Goal: Transaction & Acquisition: Purchase product/service

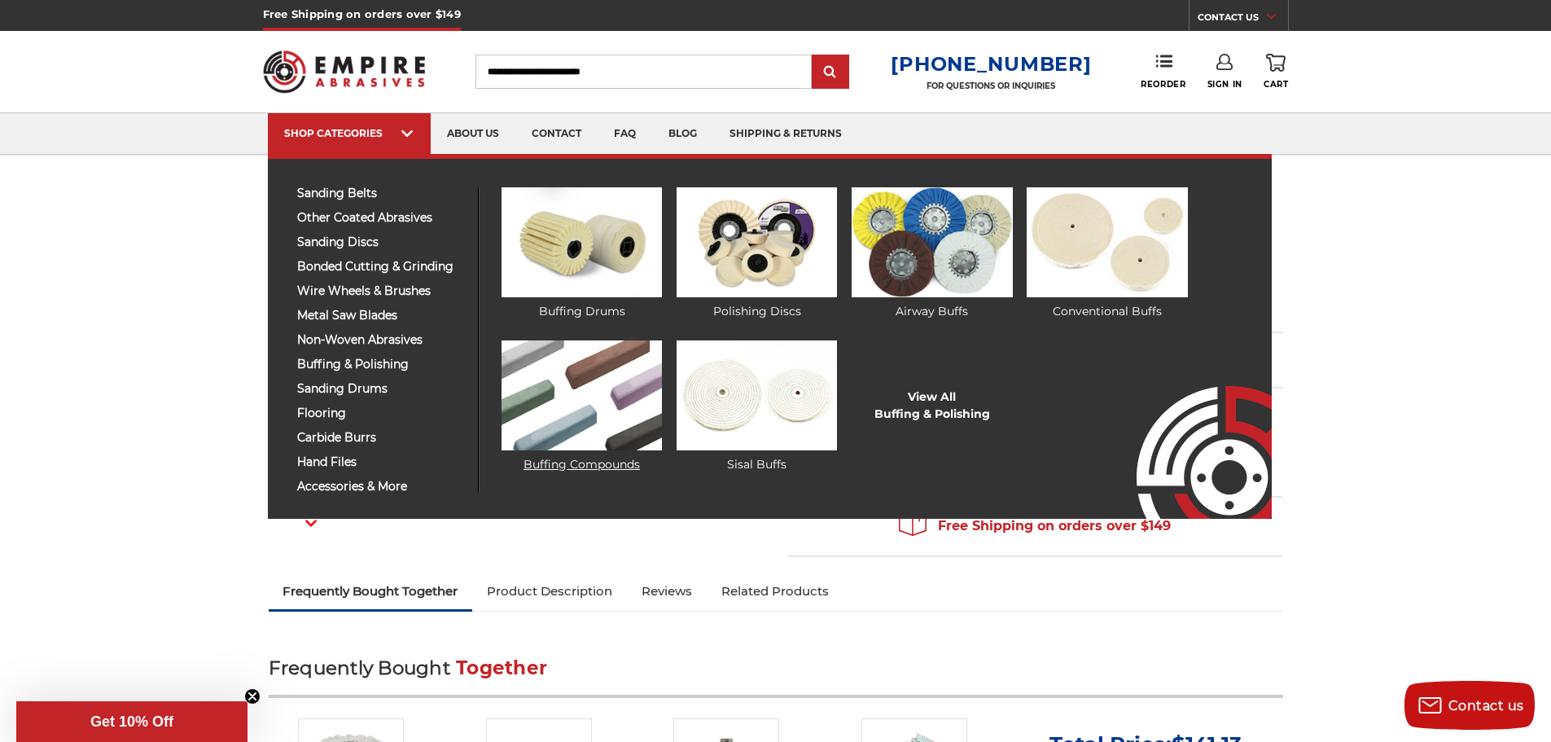
click at [573, 426] on img at bounding box center [581, 395] width 160 height 110
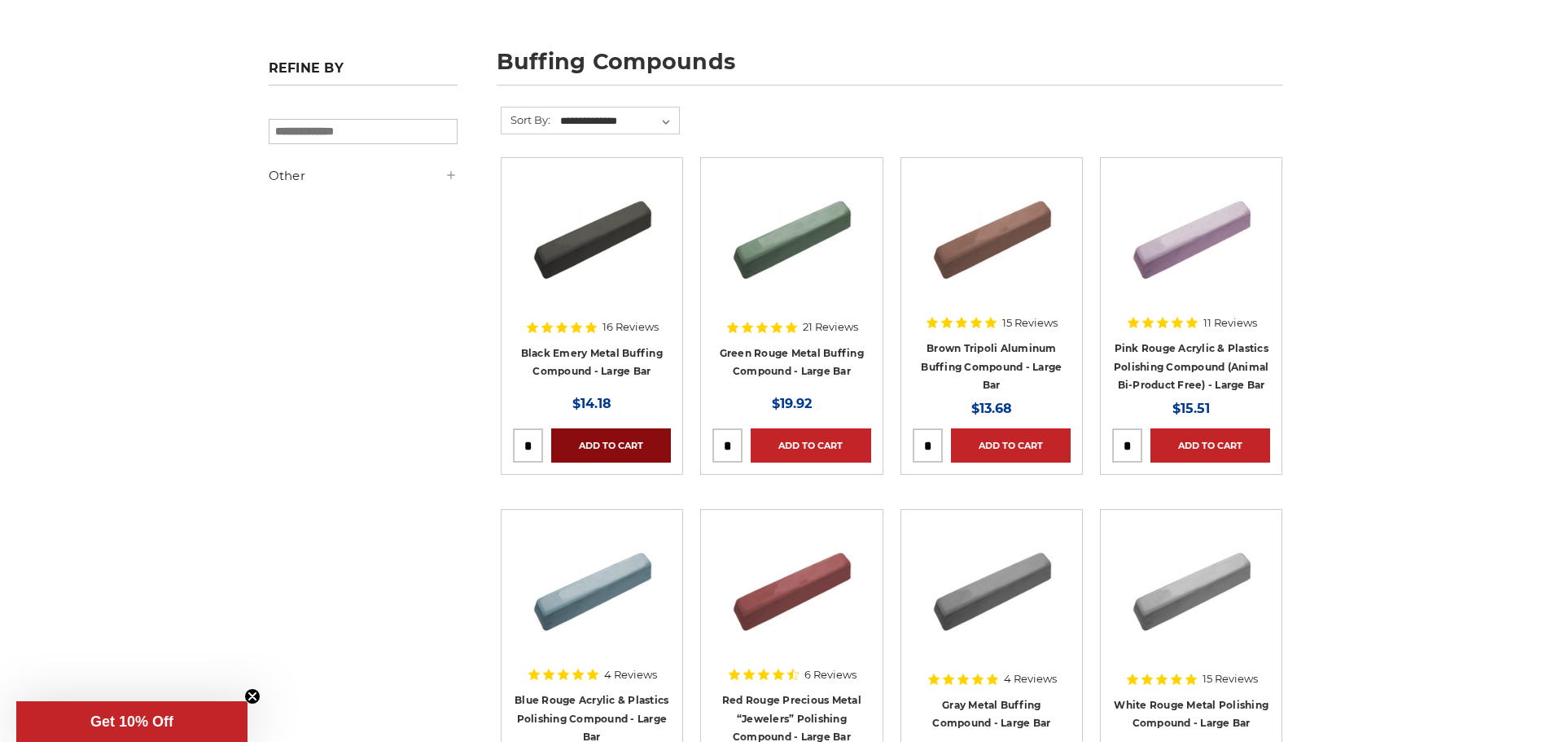
scroll to position [244, 0]
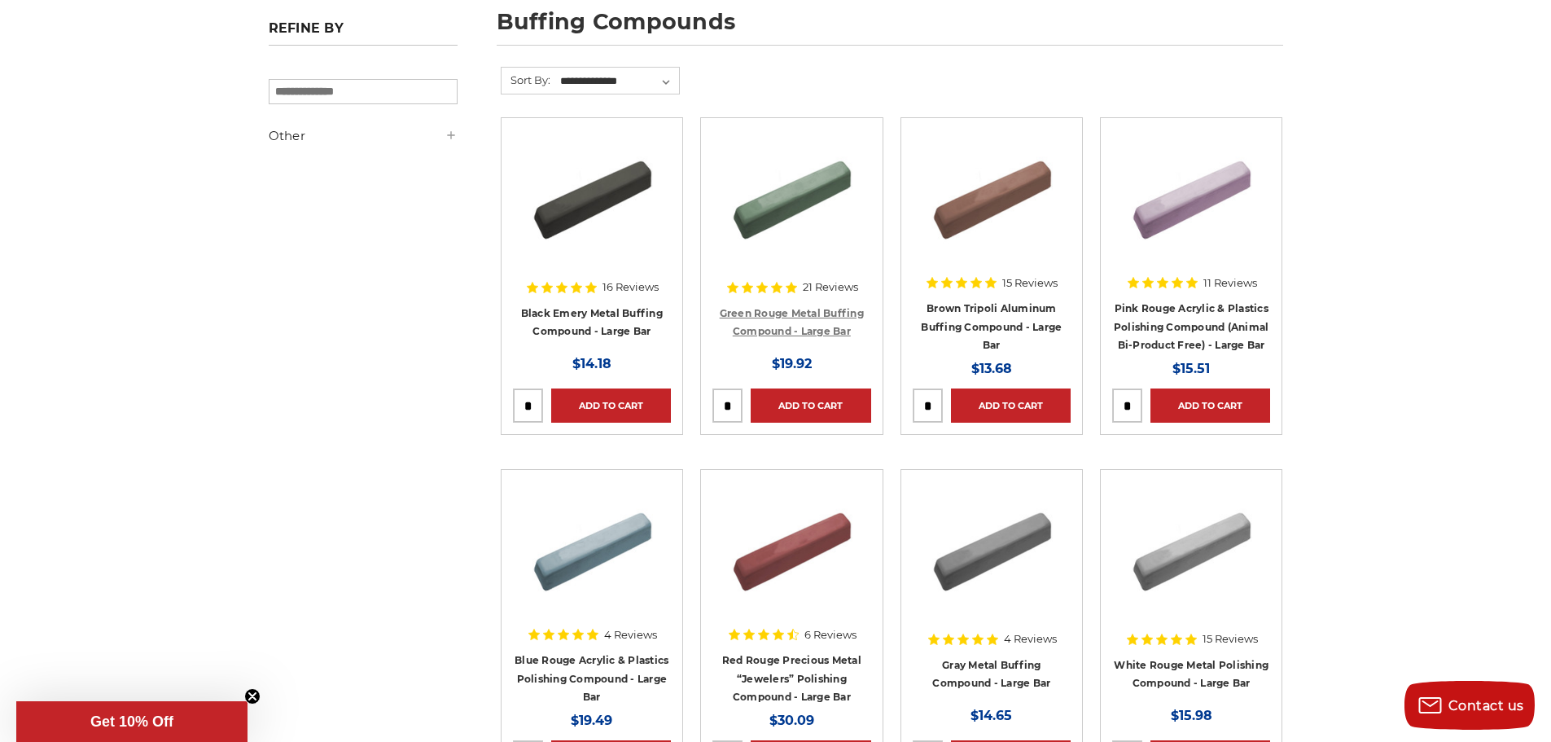
click at [803, 330] on link "Green Rouge Metal Buffing Compound - Large Bar" at bounding box center [792, 322] width 144 height 31
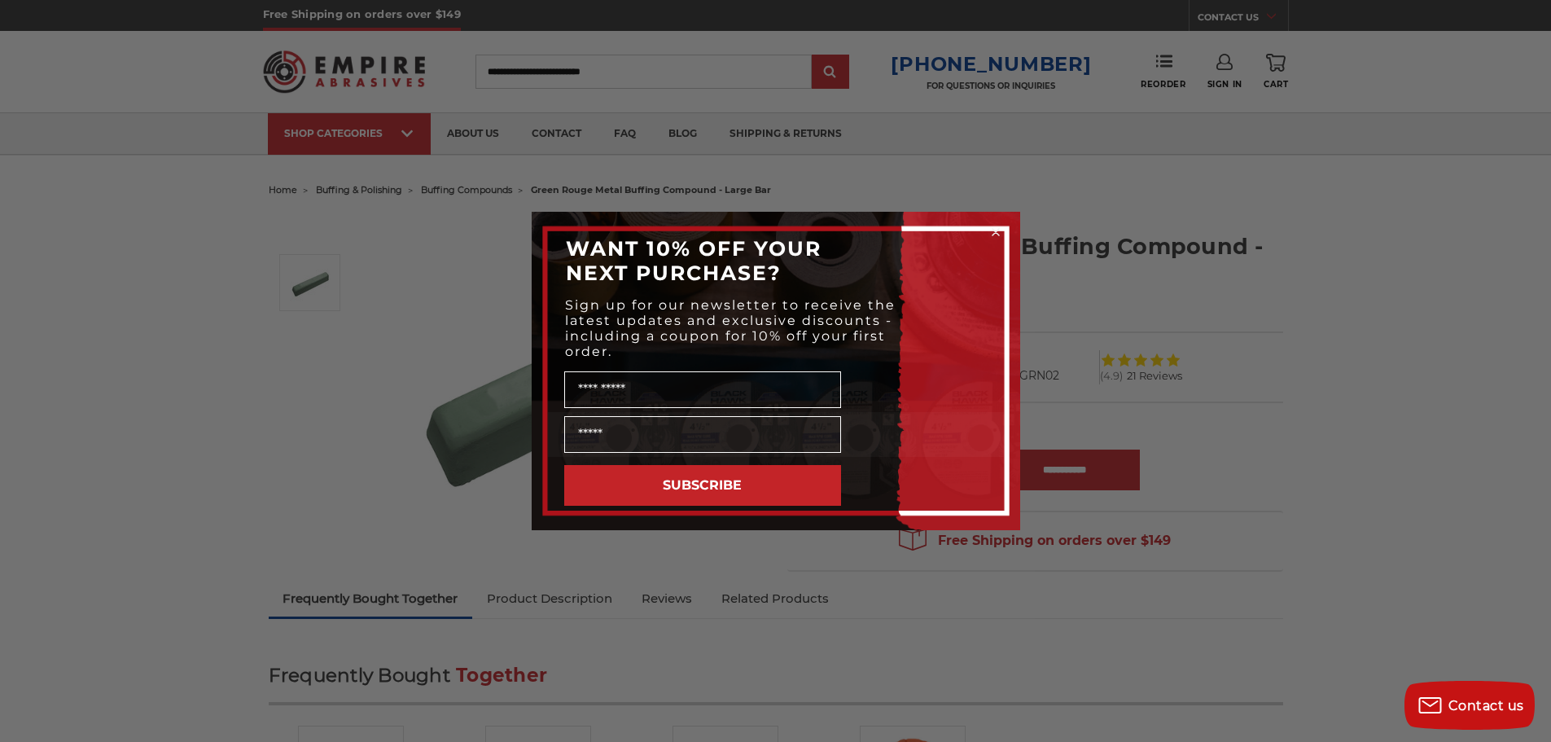
click at [1000, 235] on circle "Close dialog" at bounding box center [994, 232] width 15 height 15
